Goal: Check status: Check status

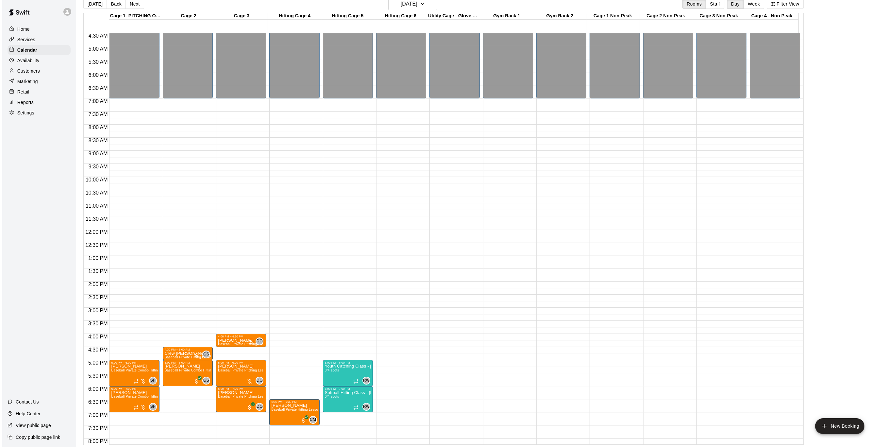
scroll to position [86, 0]
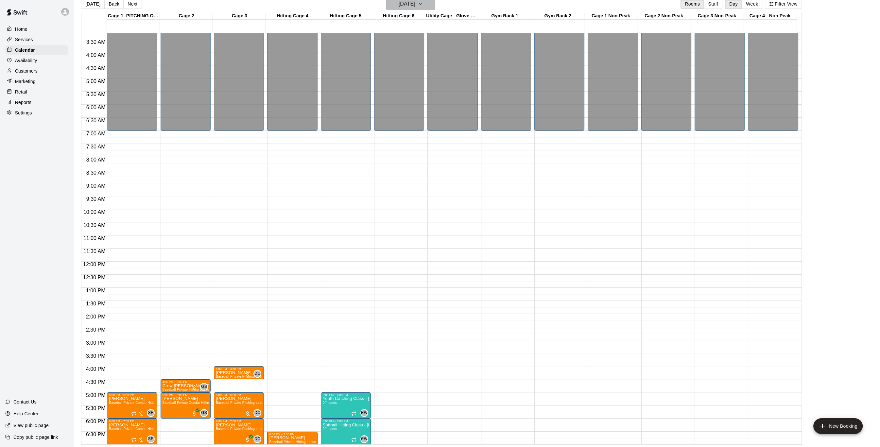
click at [415, 3] on h6 "[DATE]" at bounding box center [407, 3] width 17 height 9
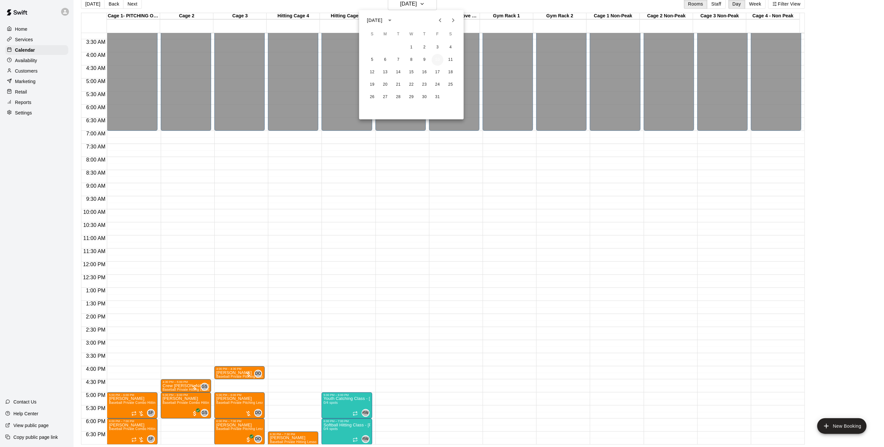
click at [434, 59] on button "10" at bounding box center [438, 60] width 12 height 12
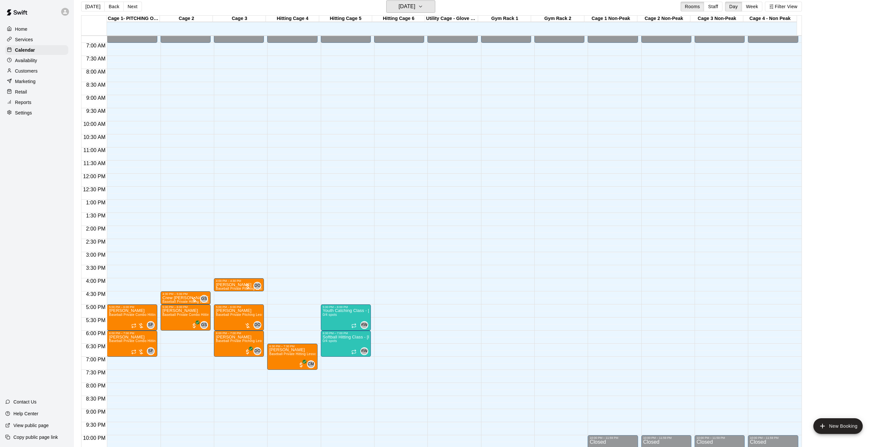
scroll to position [216, 0]
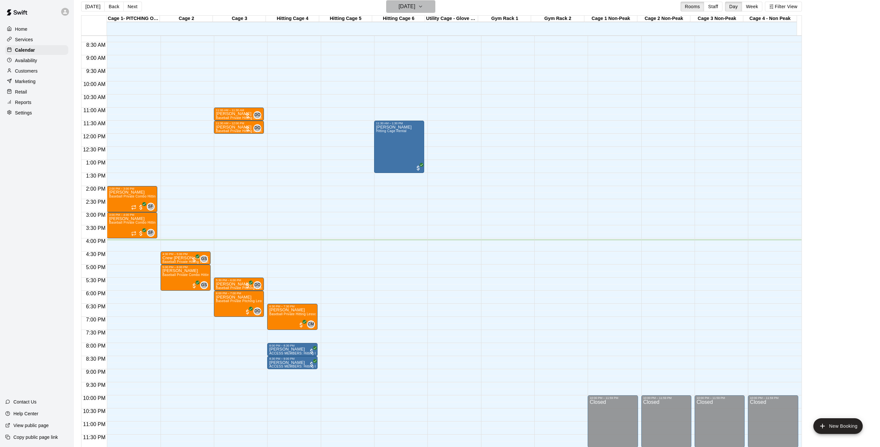
click at [422, 6] on icon "button" at bounding box center [420, 6] width 3 height 1
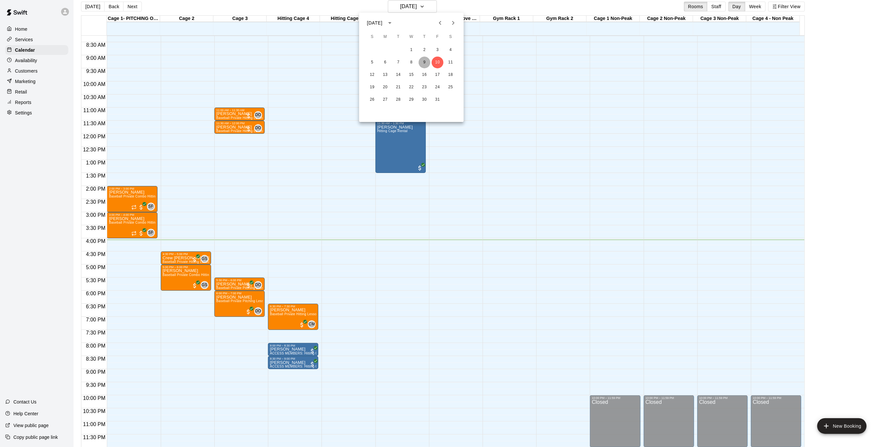
click at [423, 61] on button "9" at bounding box center [425, 63] width 12 height 12
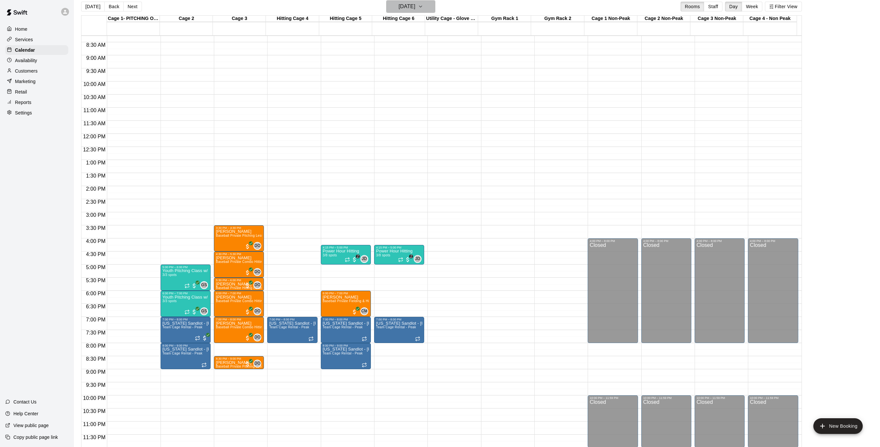
click at [405, 4] on h6 "[DATE]" at bounding box center [407, 6] width 17 height 9
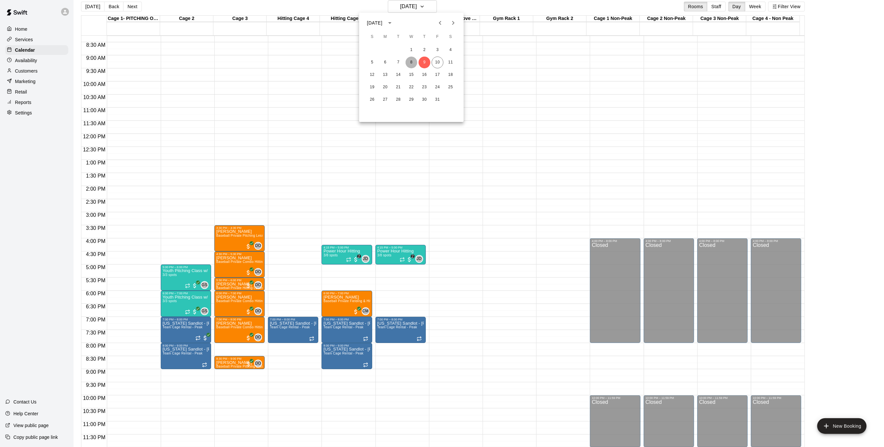
click at [410, 58] on button "8" at bounding box center [412, 63] width 12 height 12
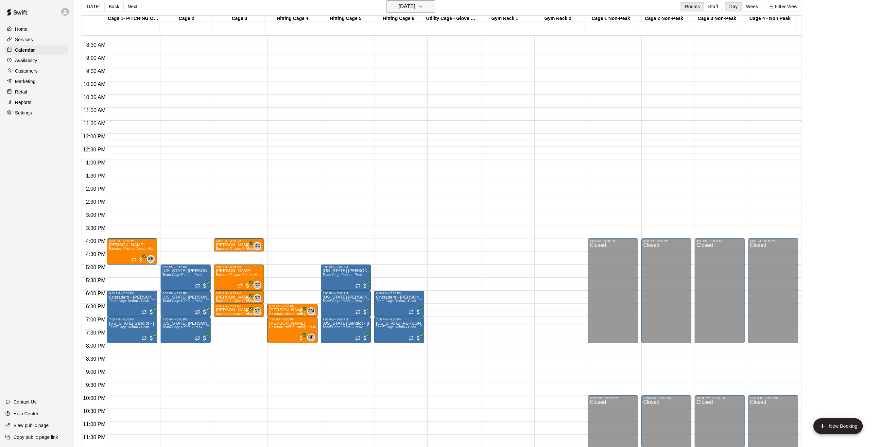
click at [409, 9] on h6 "[DATE]" at bounding box center [407, 6] width 17 height 9
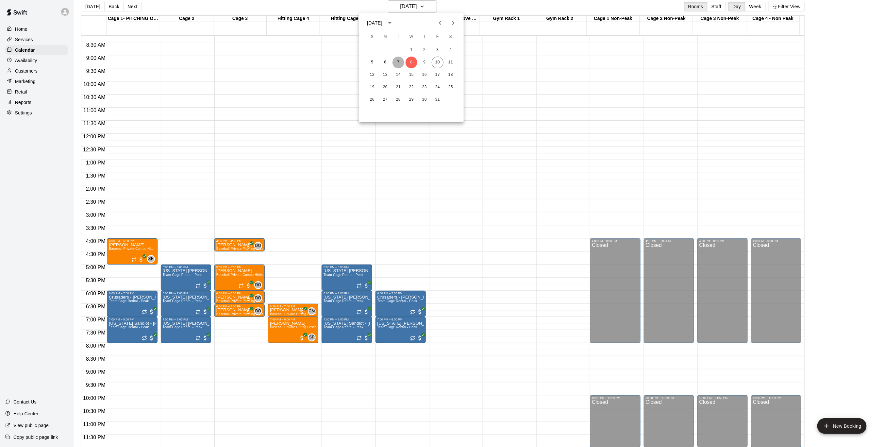
click at [398, 64] on button "7" at bounding box center [399, 63] width 12 height 12
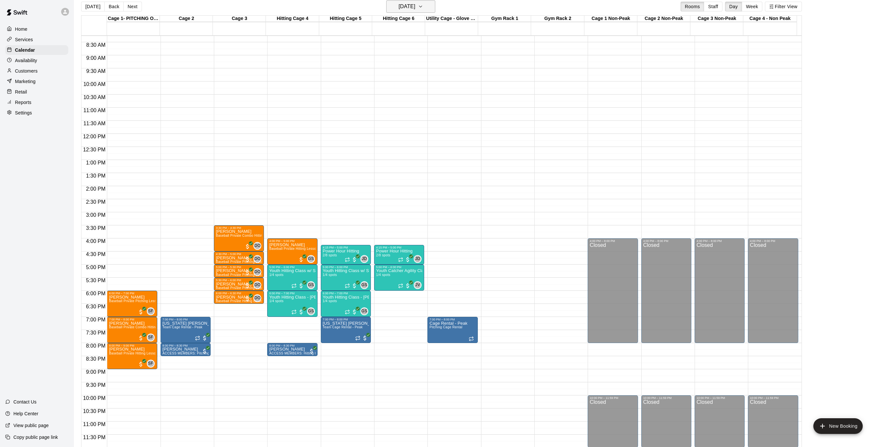
click at [415, 2] on h6 "[DATE]" at bounding box center [407, 6] width 17 height 9
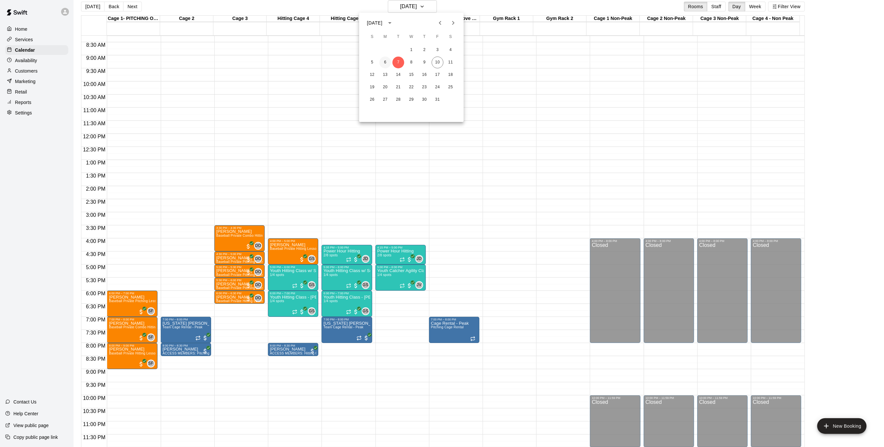
click at [385, 64] on button "6" at bounding box center [386, 63] width 12 height 12
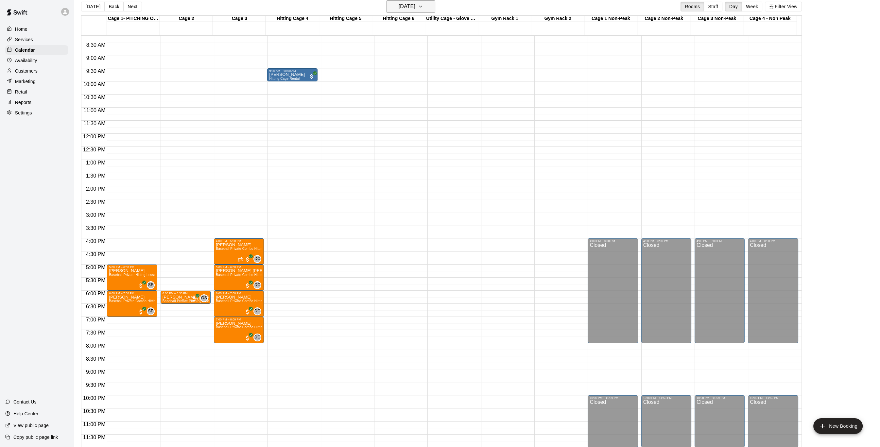
click at [435, 6] on button "[DATE]" at bounding box center [410, 6] width 49 height 12
click at [400, 59] on button "7" at bounding box center [399, 63] width 12 height 12
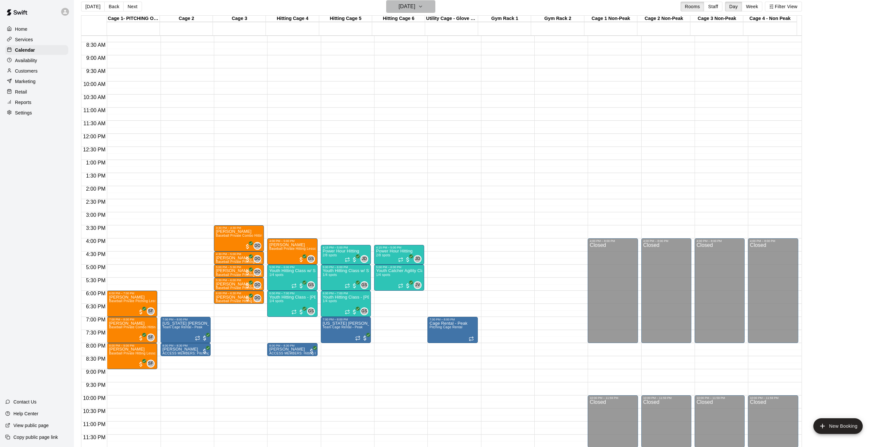
click at [423, 7] on icon "button" at bounding box center [420, 7] width 5 height 8
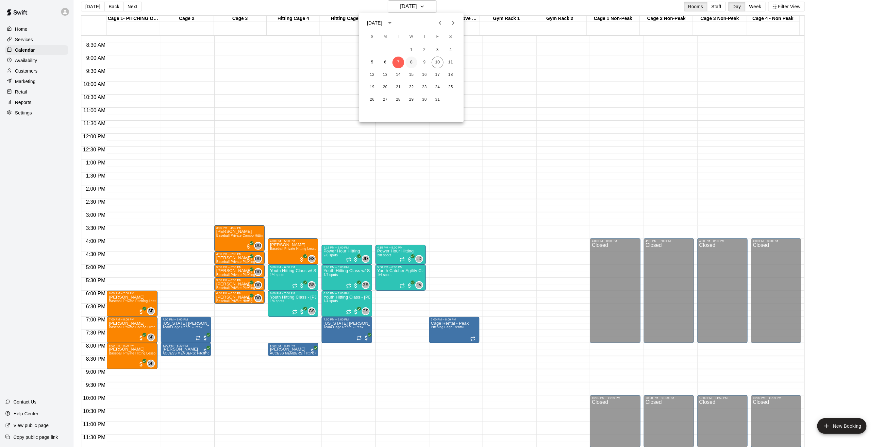
click at [410, 61] on button "8" at bounding box center [412, 63] width 12 height 12
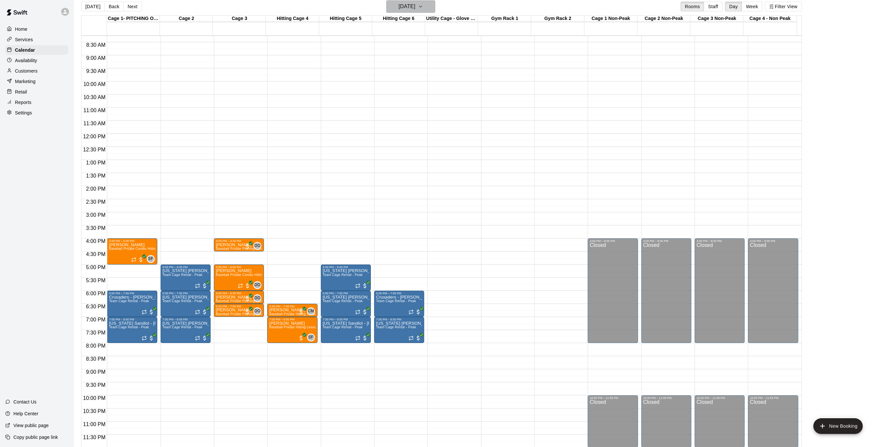
click at [423, 7] on icon "button" at bounding box center [420, 7] width 5 height 8
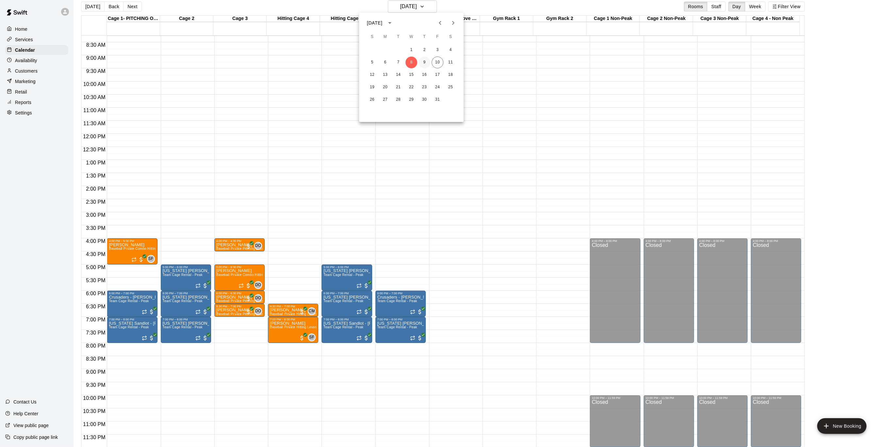
click at [421, 61] on button "9" at bounding box center [425, 63] width 12 height 12
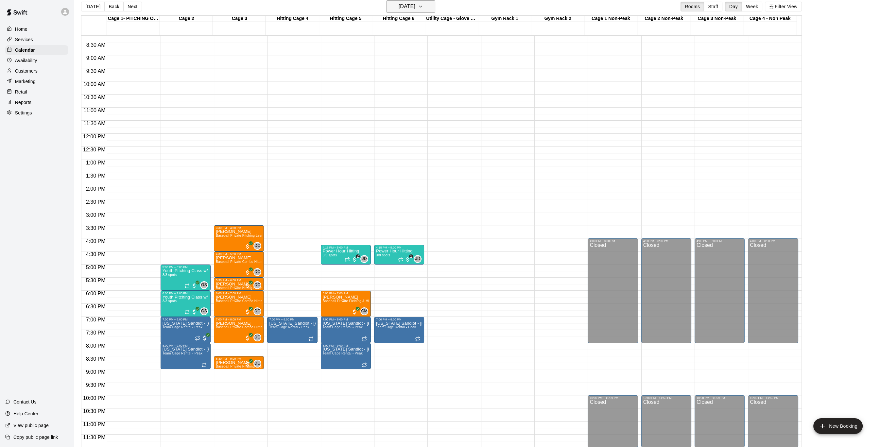
click at [429, 6] on button "[DATE]" at bounding box center [410, 6] width 49 height 12
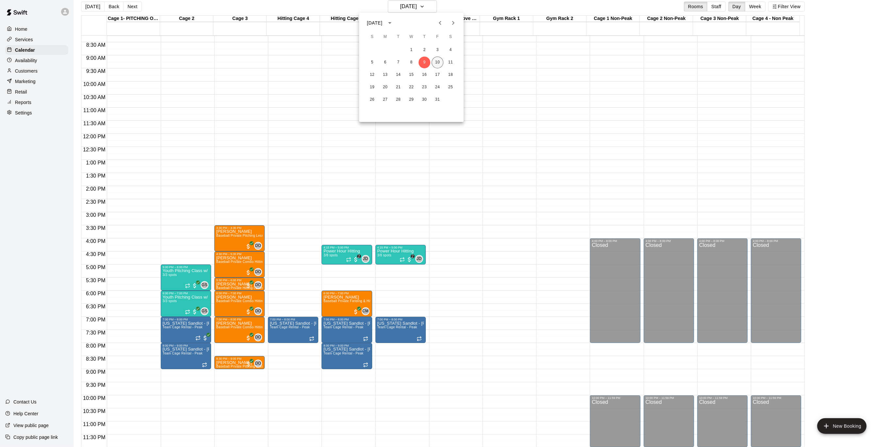
click at [438, 64] on button "10" at bounding box center [438, 63] width 12 height 12
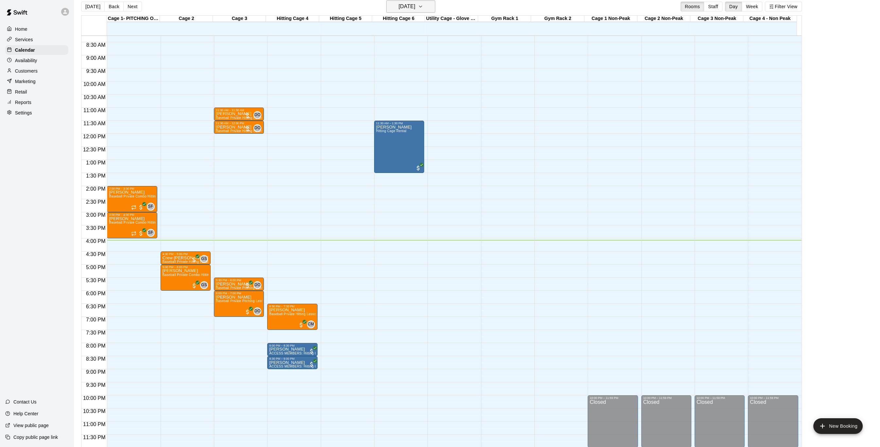
click at [413, 6] on h6 "[DATE]" at bounding box center [407, 6] width 17 height 9
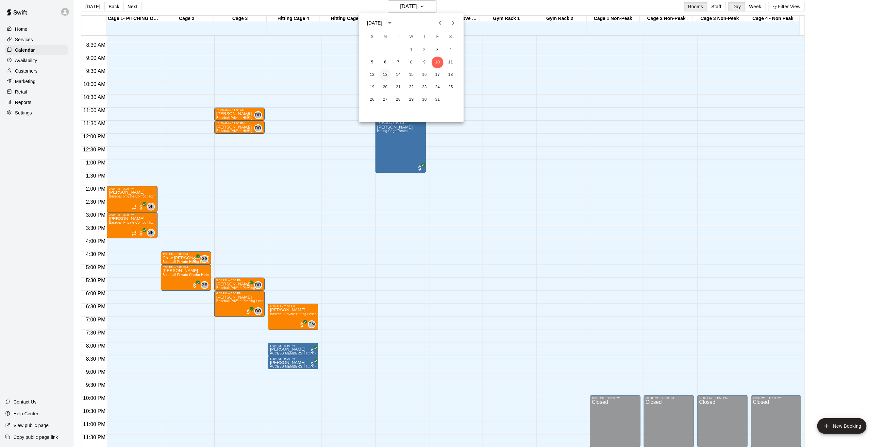
click at [389, 73] on button "13" at bounding box center [386, 75] width 12 height 12
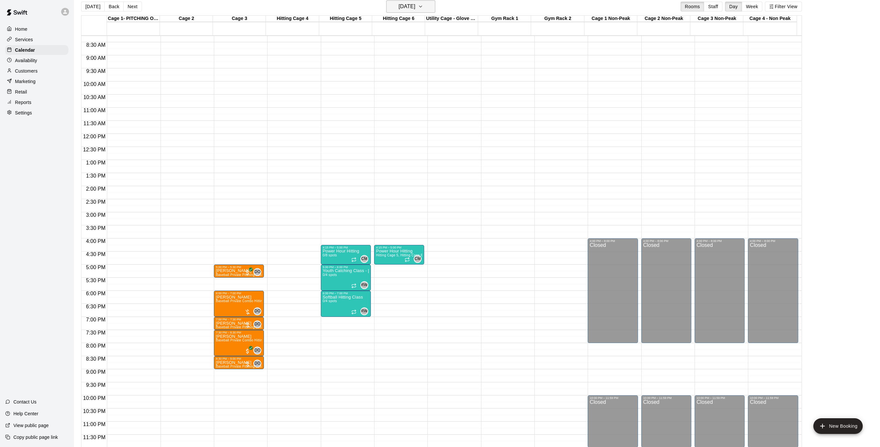
click at [426, 1] on button "[DATE]" at bounding box center [410, 6] width 49 height 12
click at [399, 77] on button "14" at bounding box center [399, 75] width 12 height 12
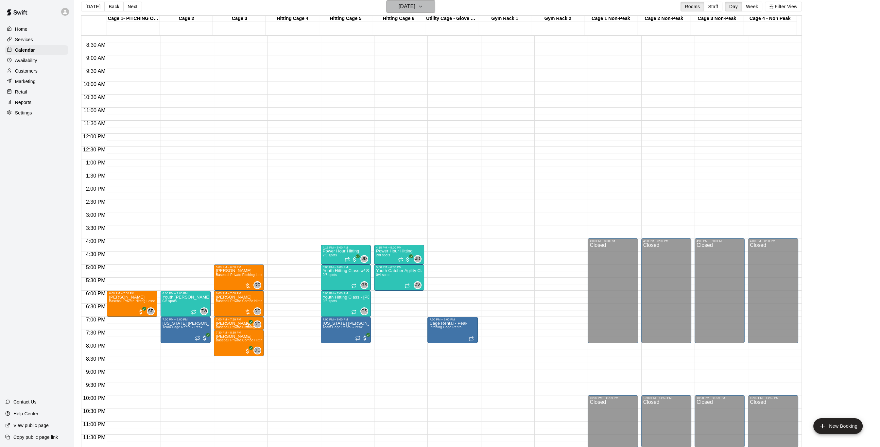
click at [415, 7] on h6 "[DATE]" at bounding box center [407, 6] width 17 height 9
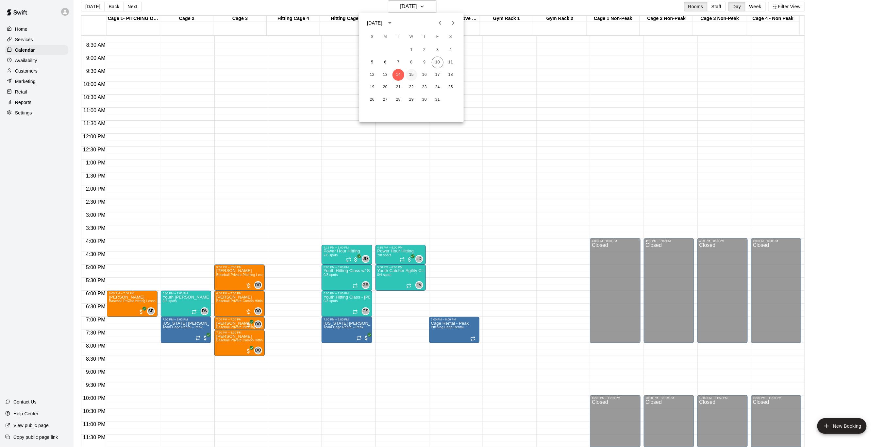
click at [410, 73] on button "15" at bounding box center [412, 75] width 12 height 12
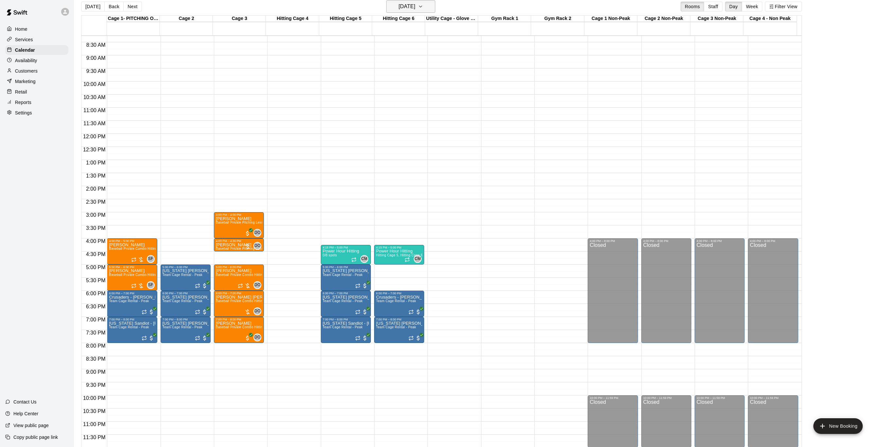
click at [415, 8] on h6 "[DATE]" at bounding box center [407, 6] width 17 height 9
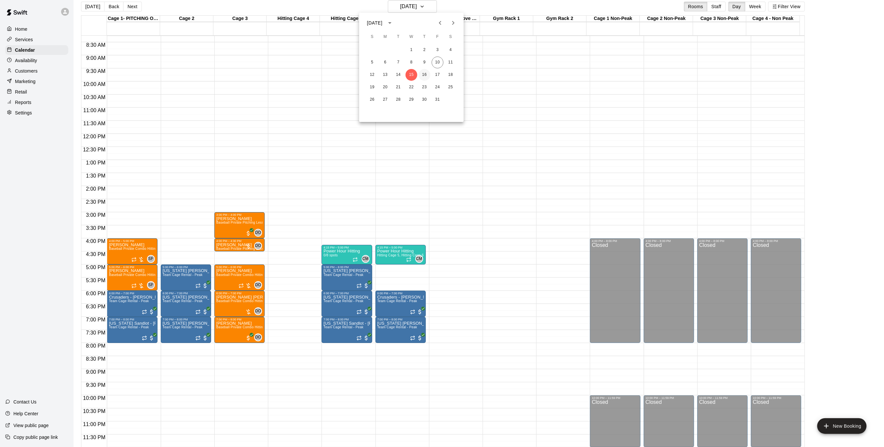
click at [422, 75] on button "16" at bounding box center [425, 75] width 12 height 12
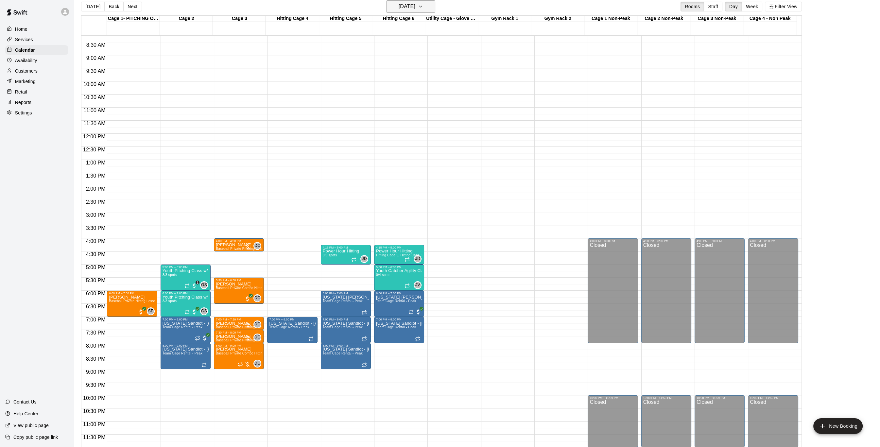
click at [429, 8] on button "[DATE]" at bounding box center [410, 6] width 49 height 12
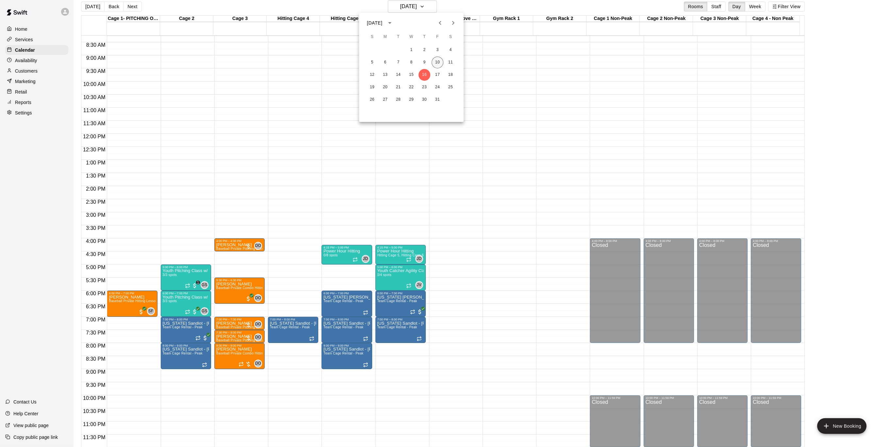
click at [439, 65] on button "10" at bounding box center [438, 63] width 12 height 12
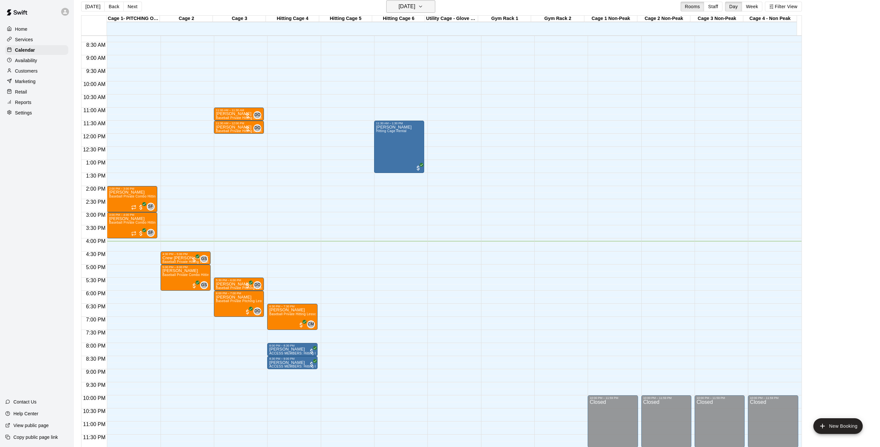
click at [422, 6] on icon "button" at bounding box center [420, 6] width 3 height 1
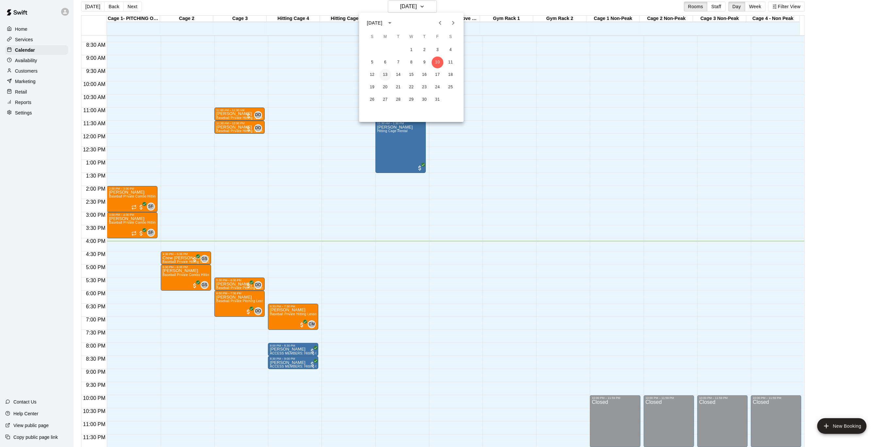
click at [385, 72] on button "13" at bounding box center [386, 75] width 12 height 12
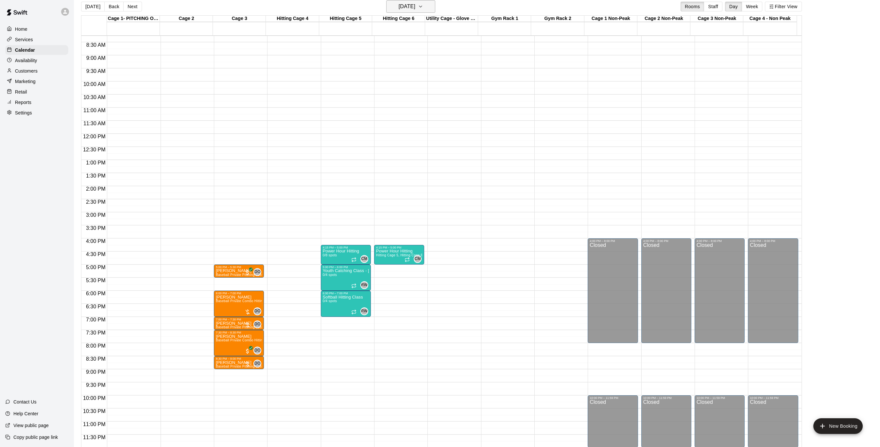
click at [415, 5] on h6 "[DATE]" at bounding box center [407, 6] width 17 height 9
click at [436, 63] on button "10" at bounding box center [438, 63] width 12 height 12
